Goal: Transaction & Acquisition: Purchase product/service

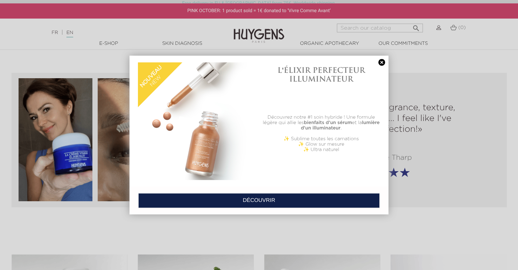
scroll to position [891, 0]
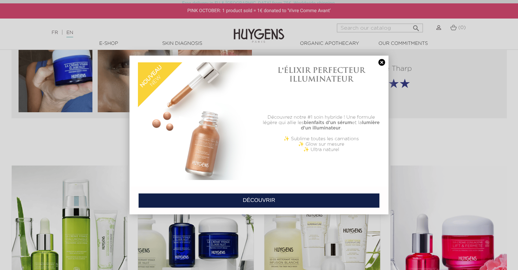
click at [382, 62] on link at bounding box center [381, 62] width 9 height 7
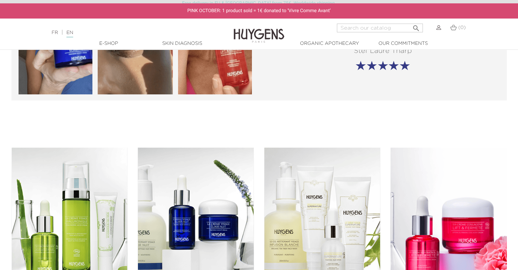
scroll to position [1033, 0]
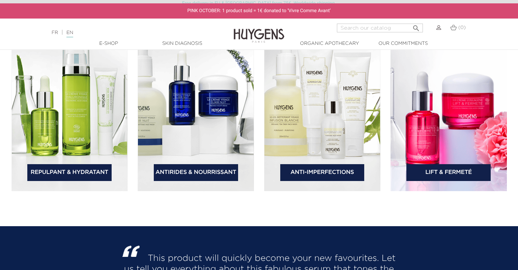
click at [83, 171] on link "Repulpant & Hydratant" at bounding box center [69, 172] width 84 height 17
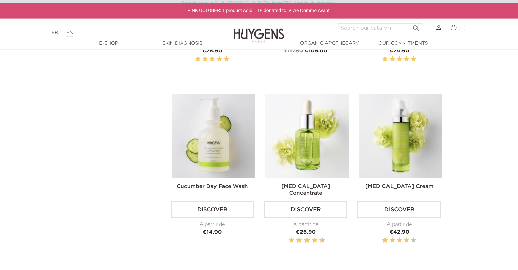
scroll to position [428, 0]
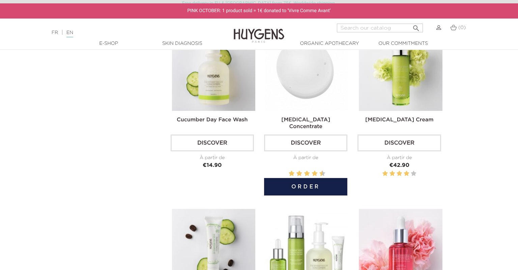
click at [316, 84] on img at bounding box center [307, 69] width 83 height 83
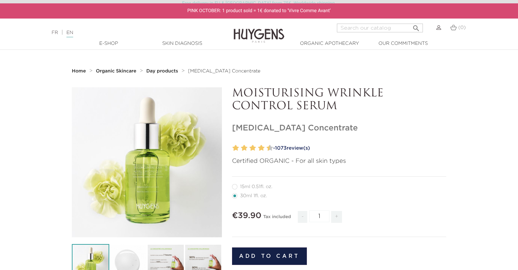
click at [297, 143] on link "- 1073 review(s)" at bounding box center [358, 148] width 175 height 10
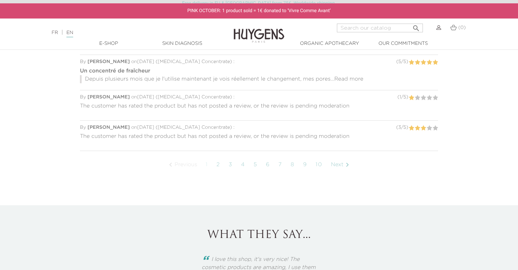
scroll to position [508, 0]
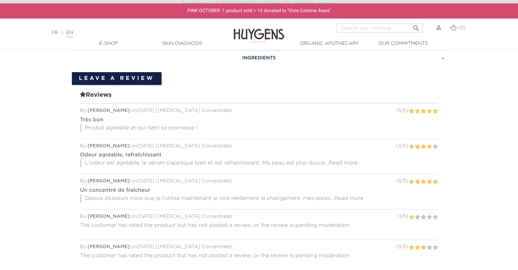
scroll to position [71, 0]
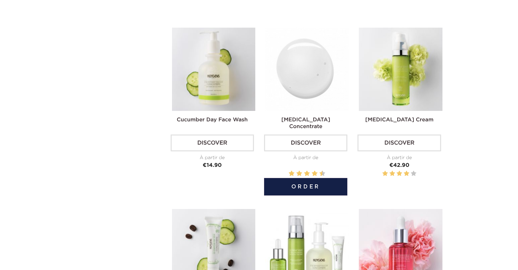
scroll to position [428, 0]
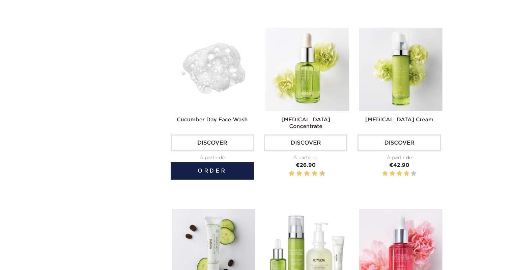
click at [227, 76] on img at bounding box center [213, 69] width 83 height 83
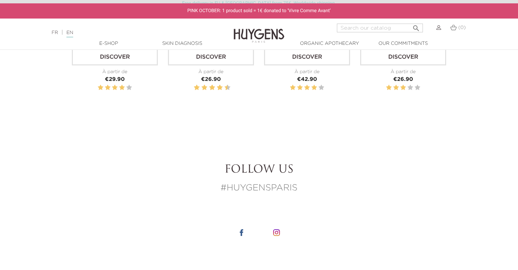
scroll to position [748, 0]
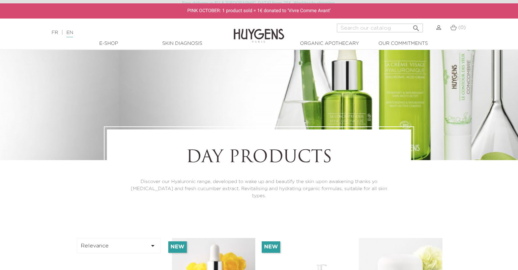
scroll to position [35, 0]
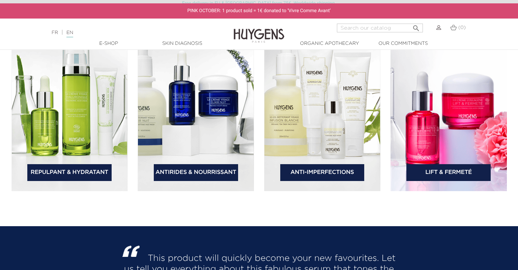
scroll to position [855, 0]
